Goal: Use online tool/utility: Utilize a website feature to perform a specific function

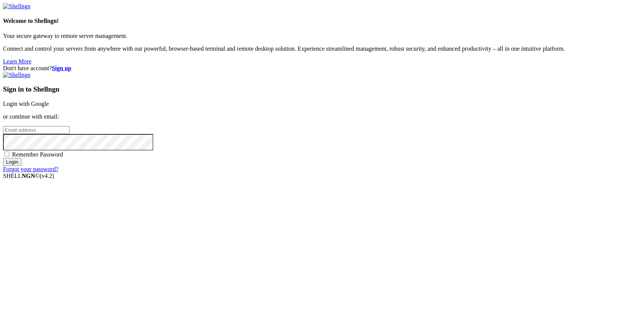
click at [49, 107] on link "Login with Google" at bounding box center [26, 104] width 46 height 6
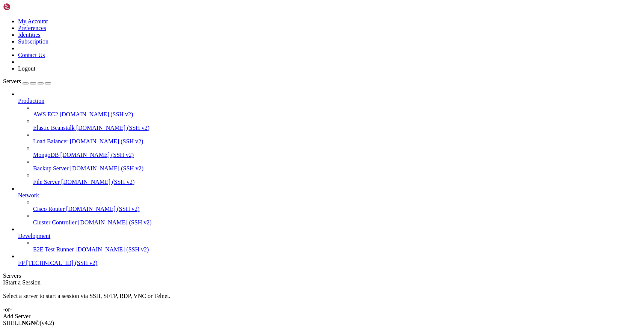
click at [24, 266] on span "FP" at bounding box center [21, 263] width 6 height 6
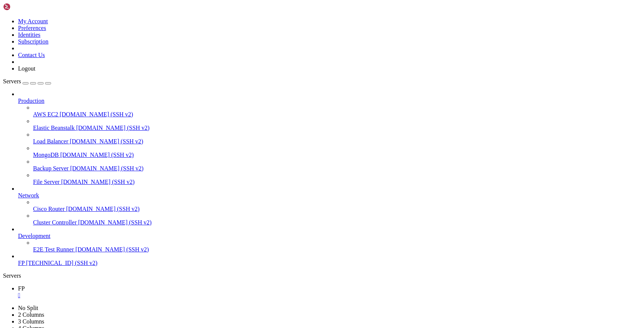
scroll to position [32, 0]
drag, startPoint x: 205, startPoint y: 566, endPoint x: 82, endPoint y: 675, distance: 165.0
drag, startPoint x: 104, startPoint y: 693, endPoint x: 254, endPoint y: 678, distance: 150.2
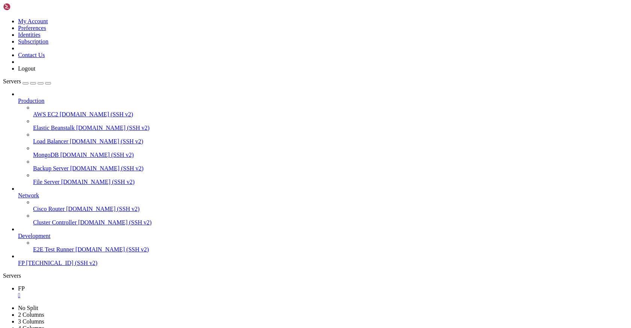
drag, startPoint x: 162, startPoint y: 671, endPoint x: 158, endPoint y: 674, distance: 4.6
